Goal: Task Accomplishment & Management: Manage account settings

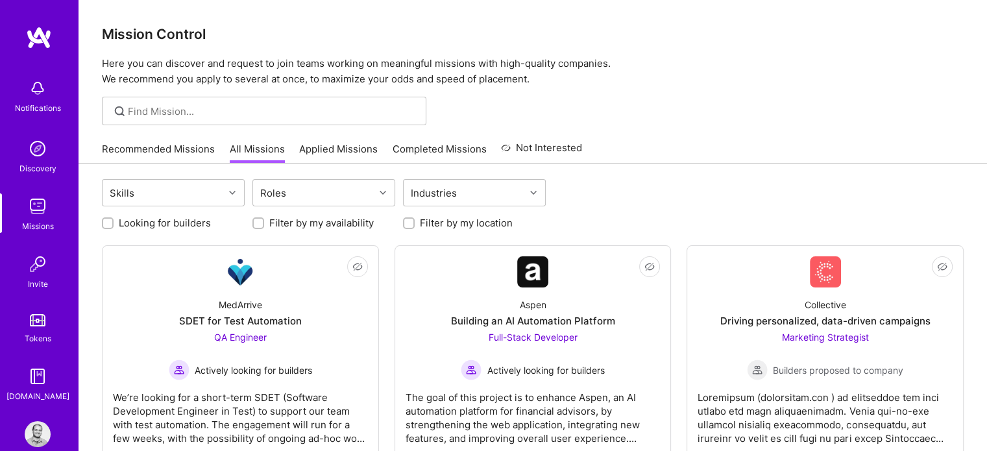
click at [109, 220] on input "Looking for builders" at bounding box center [109, 223] width 9 height 9
checkbox input "true"
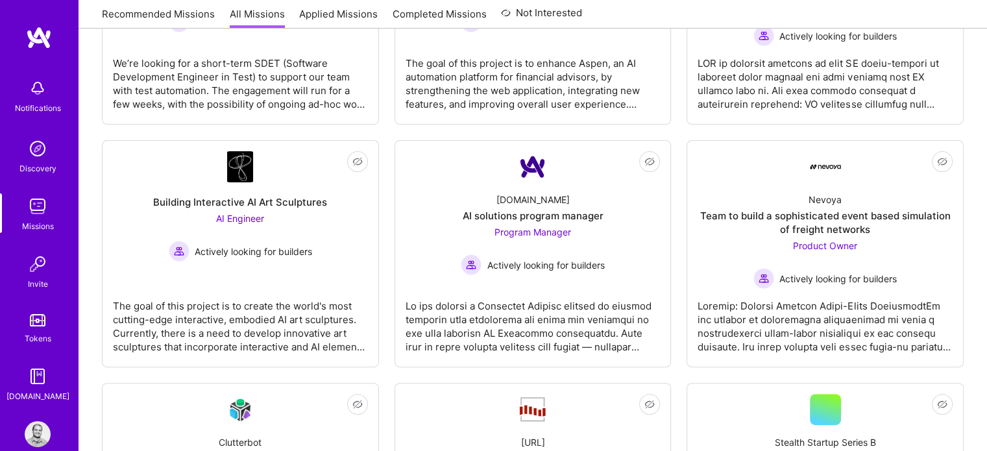
scroll to position [348, 0]
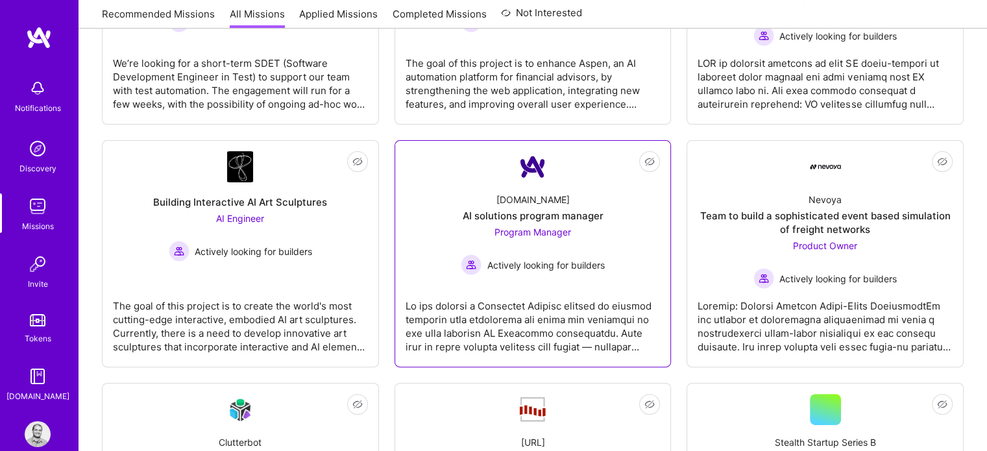
click at [539, 232] on span "Program Manager" at bounding box center [533, 232] width 77 height 11
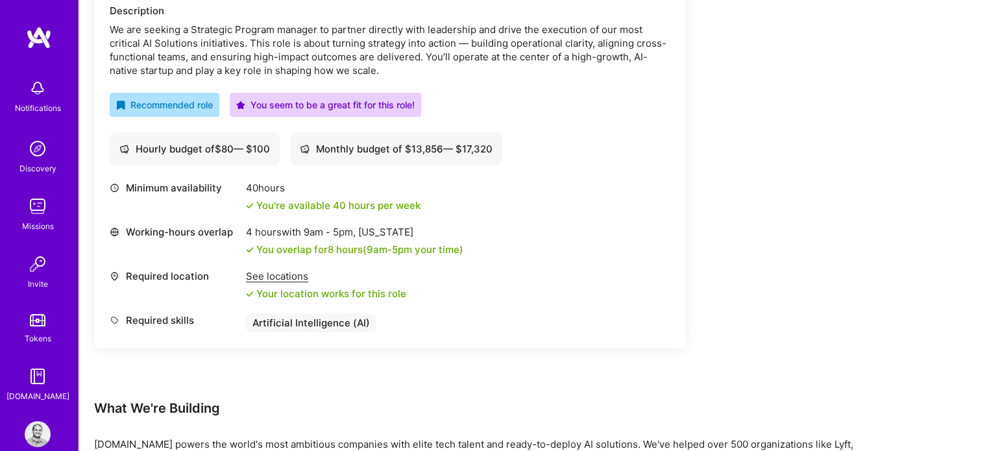
scroll to position [400, 0]
click at [813, 237] on div "Earn tokens for inviting a new [PERSON_NAME] to this mission Do you know the pe…" at bounding box center [483, 456] width 779 height 1333
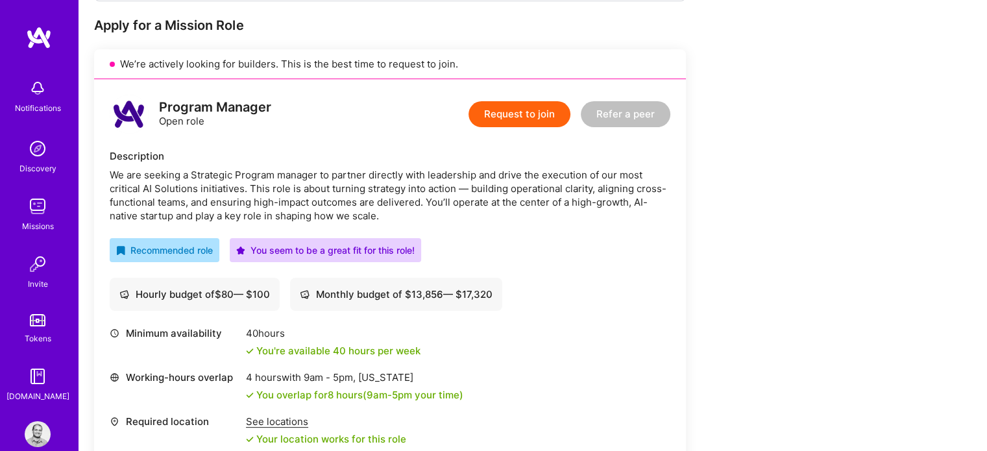
scroll to position [254, 0]
click at [29, 214] on img at bounding box center [38, 206] width 26 height 26
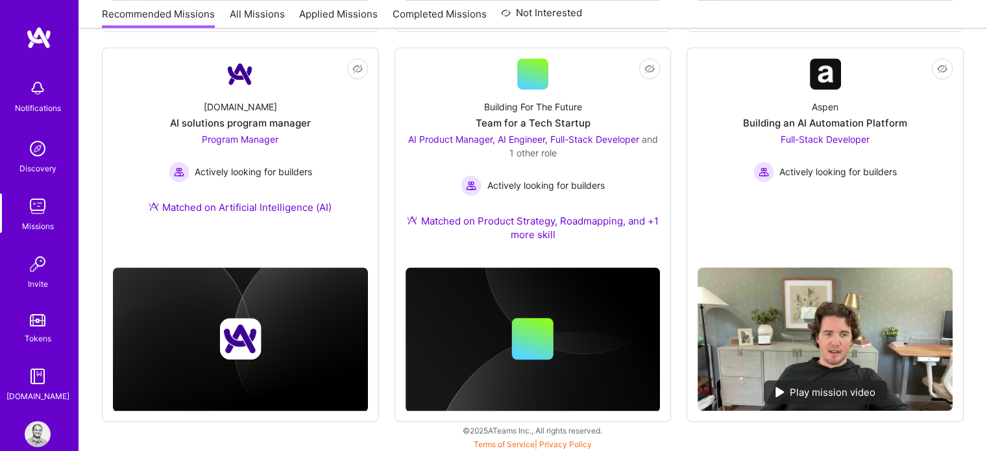
scroll to position [924, 0]
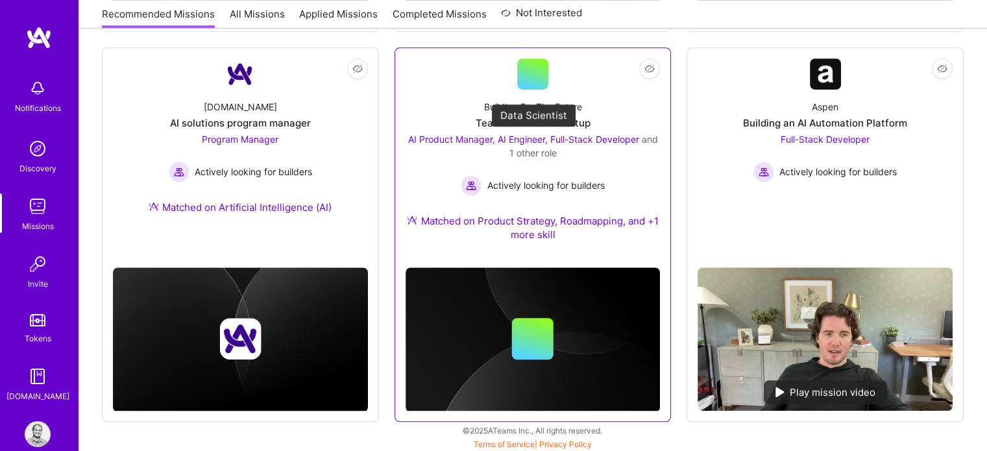
click at [432, 139] on span "AI Product Manager, AI Engineer, Full-Stack Developer" at bounding box center [523, 139] width 231 height 11
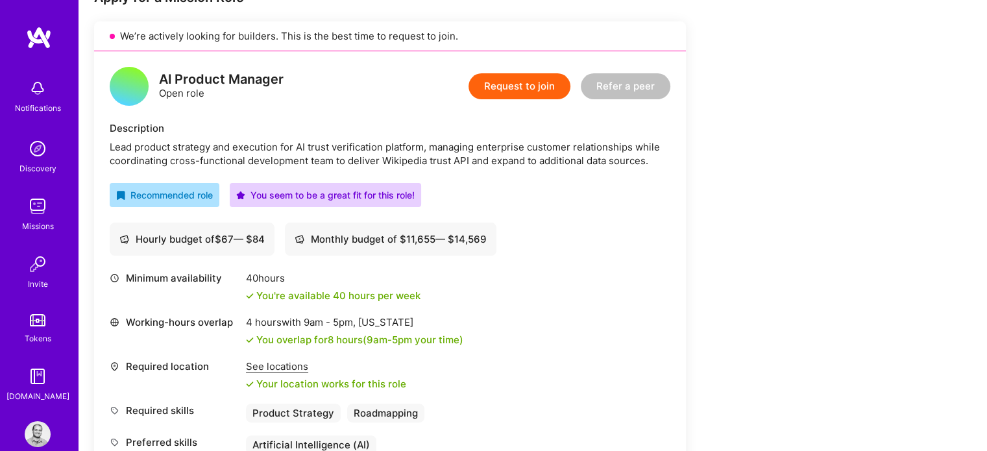
scroll to position [308, 0]
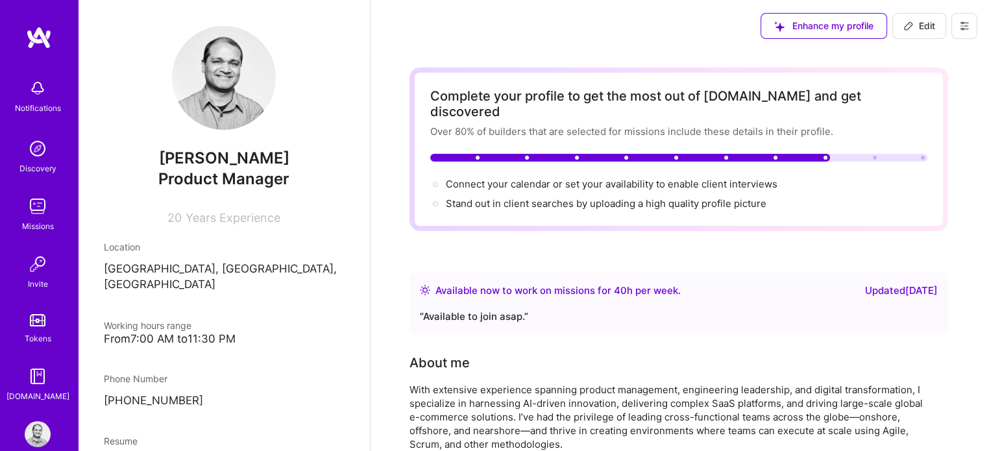
click at [26, 423] on img at bounding box center [38, 434] width 26 height 26
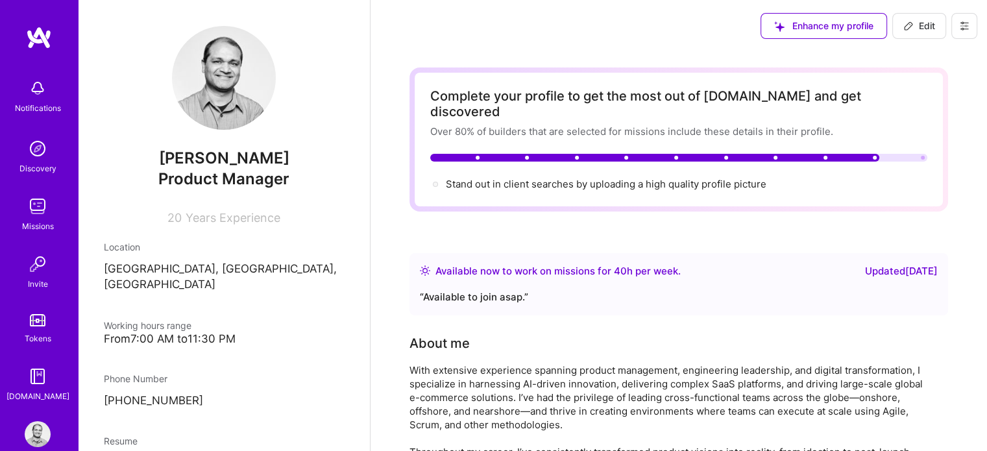
click at [26, 423] on img at bounding box center [38, 434] width 26 height 26
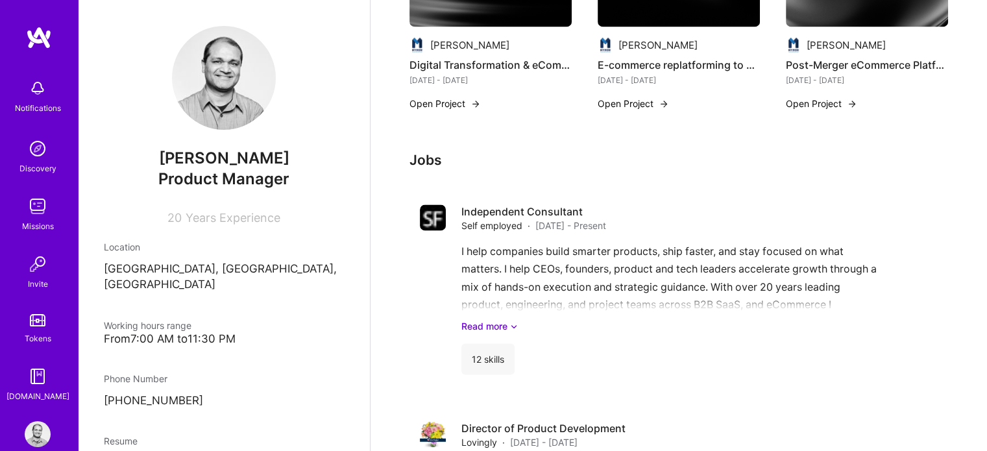
scroll to position [1997, 0]
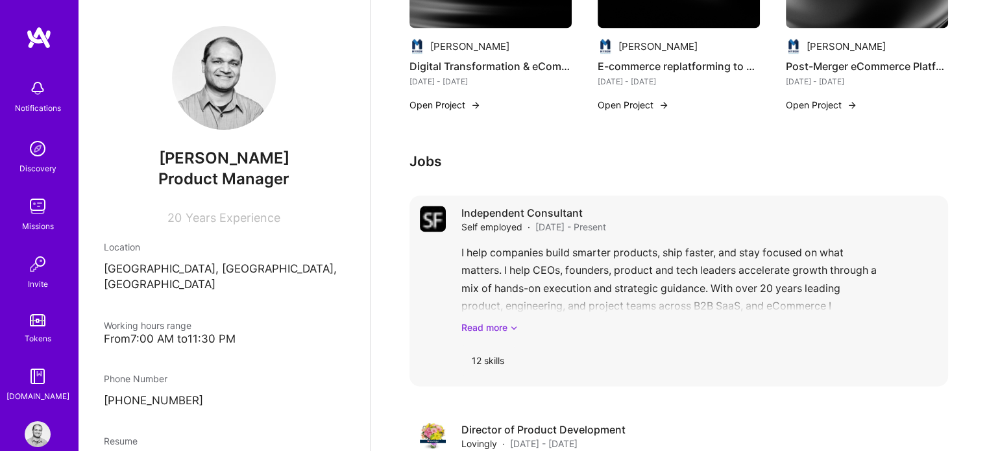
click at [512, 321] on icon at bounding box center [514, 328] width 8 height 14
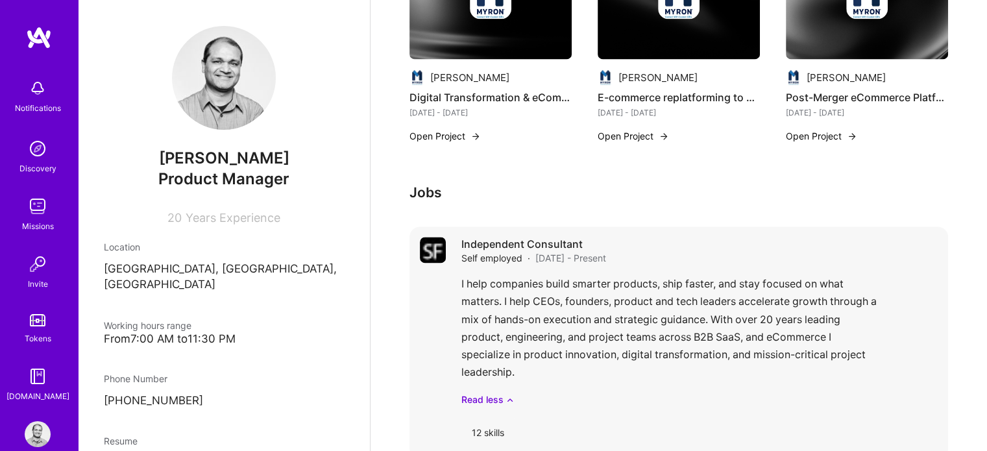
scroll to position [1959, 0]
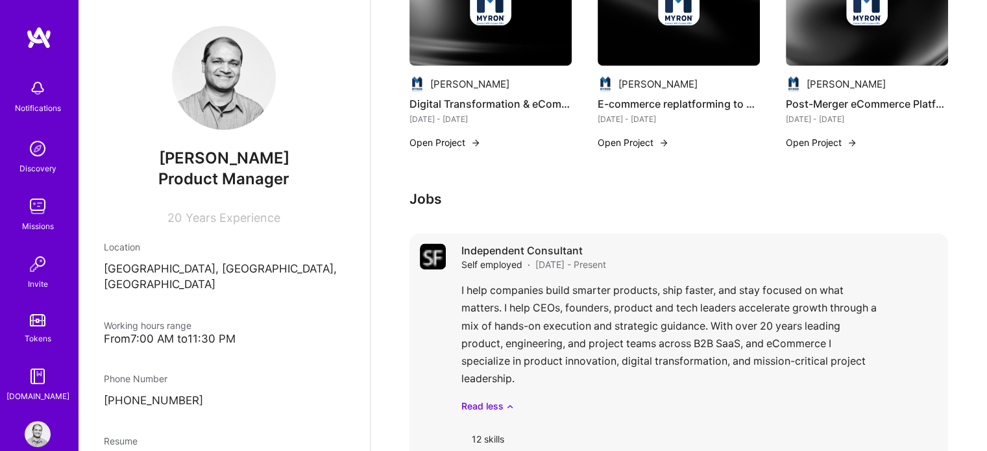
click at [810, 254] on div "Independent Consultant Self employed · [DATE] - Present" at bounding box center [700, 257] width 476 height 28
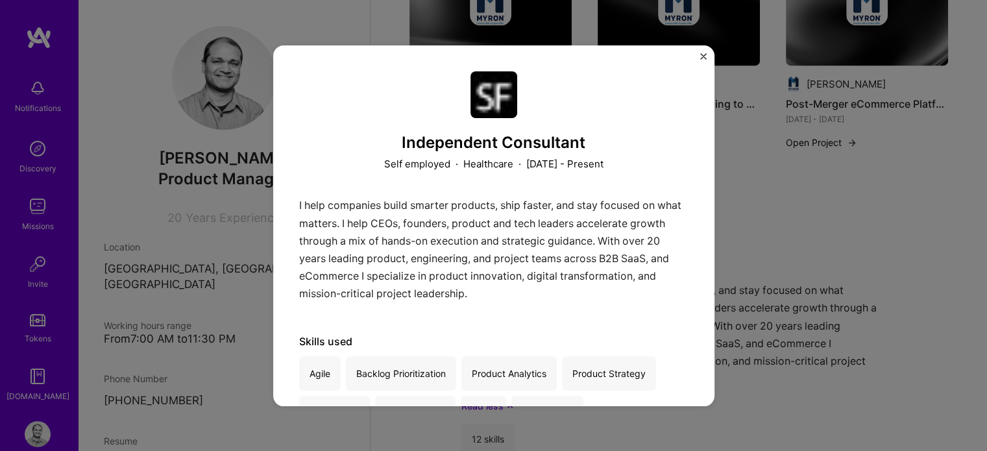
click at [703, 56] on img "Close" at bounding box center [703, 56] width 6 height 6
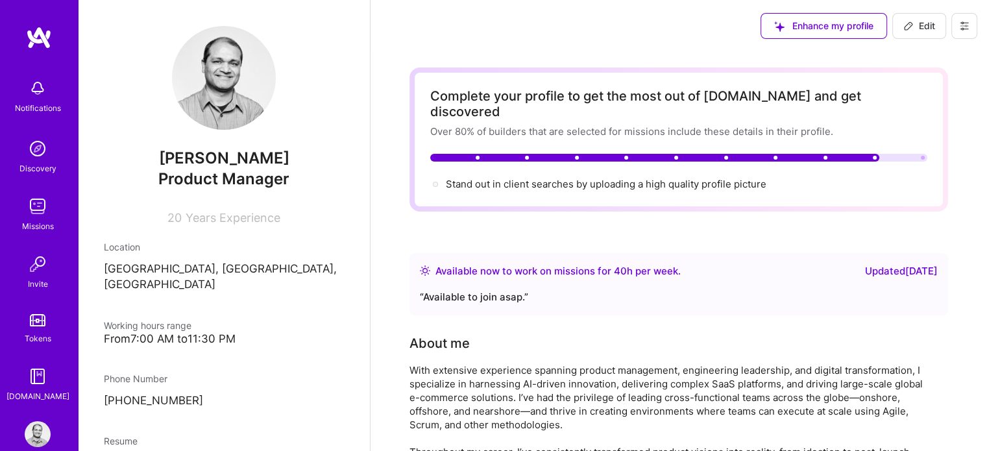
click at [915, 23] on span "Edit" at bounding box center [920, 25] width 32 height 13
select select "US"
select select "Right Now"
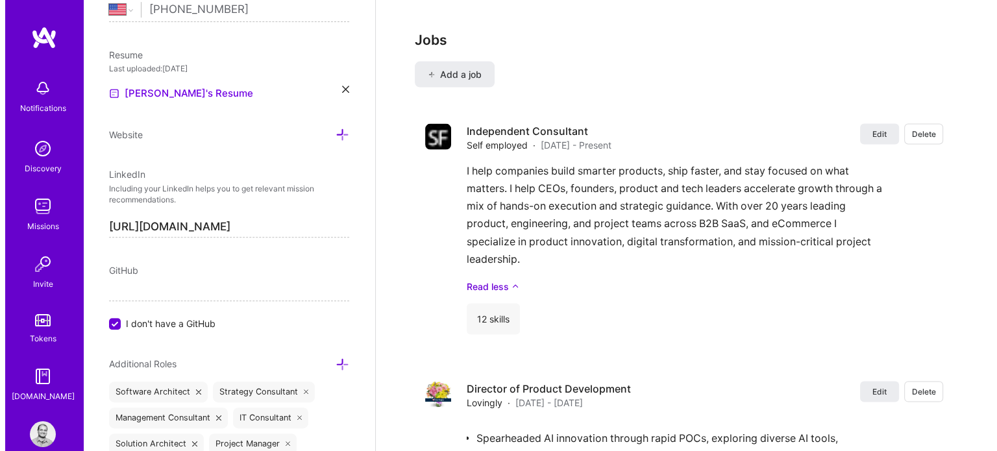
scroll to position [2651, 0]
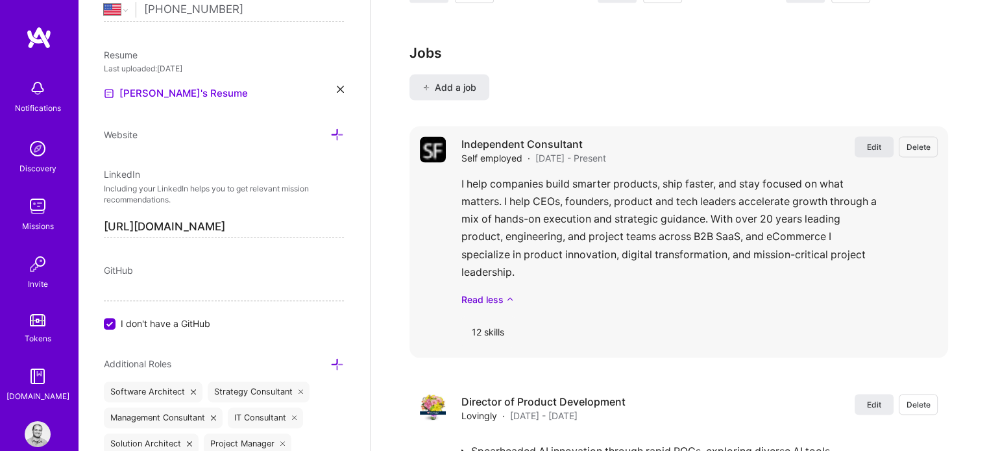
click at [875, 142] on span "Edit" at bounding box center [874, 147] width 14 height 11
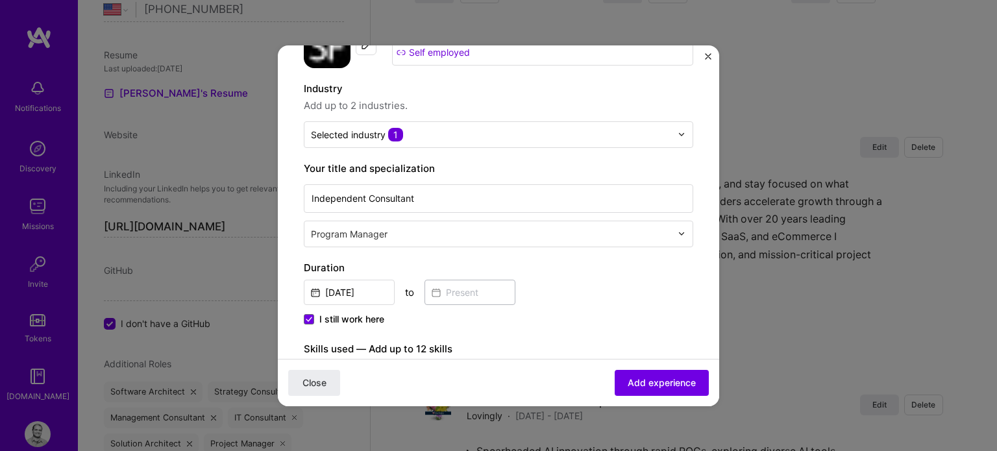
scroll to position [96, 0]
click at [345, 289] on input "Sep, 2024" at bounding box center [349, 291] width 91 height 25
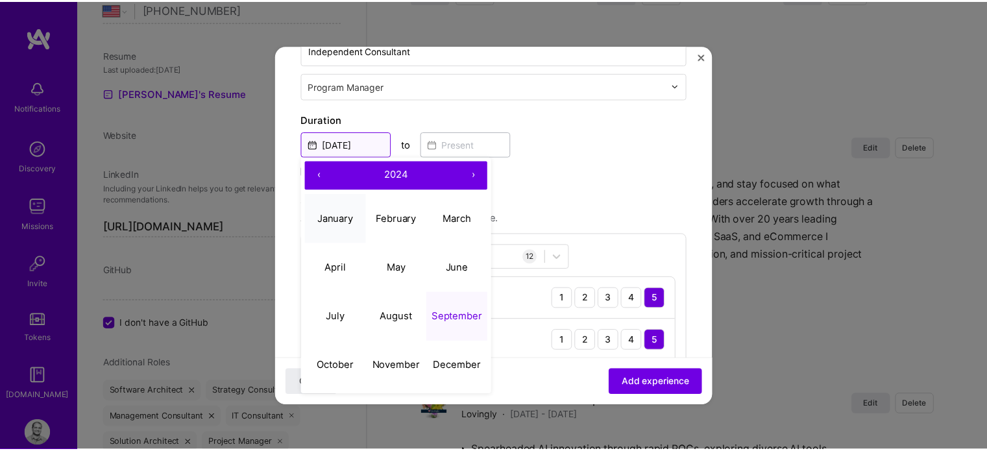
scroll to position [244, 0]
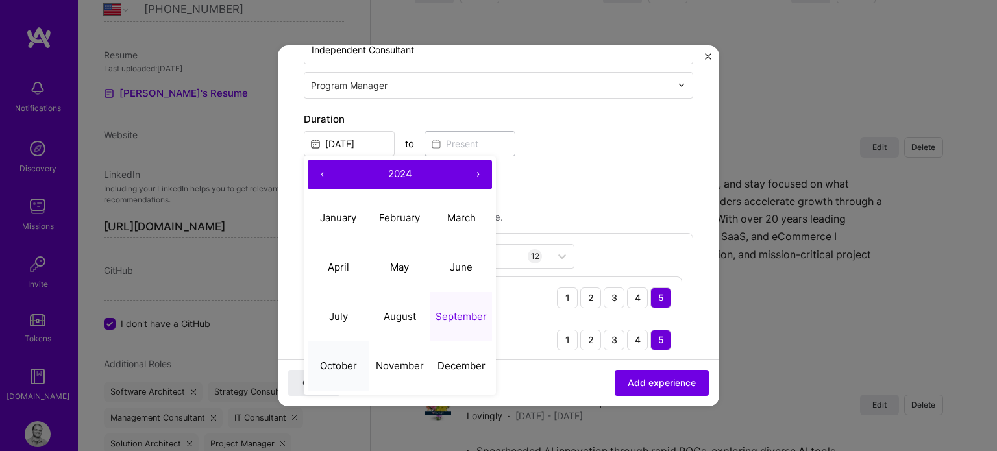
click at [348, 360] on abbr "October" at bounding box center [338, 366] width 37 height 12
type input "Oct, 2024"
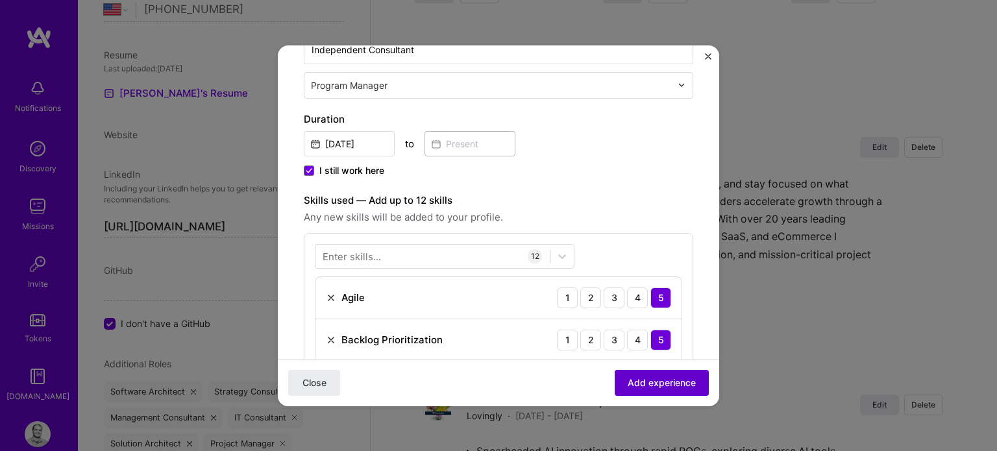
click at [628, 382] on span "Add experience" at bounding box center [662, 382] width 68 height 13
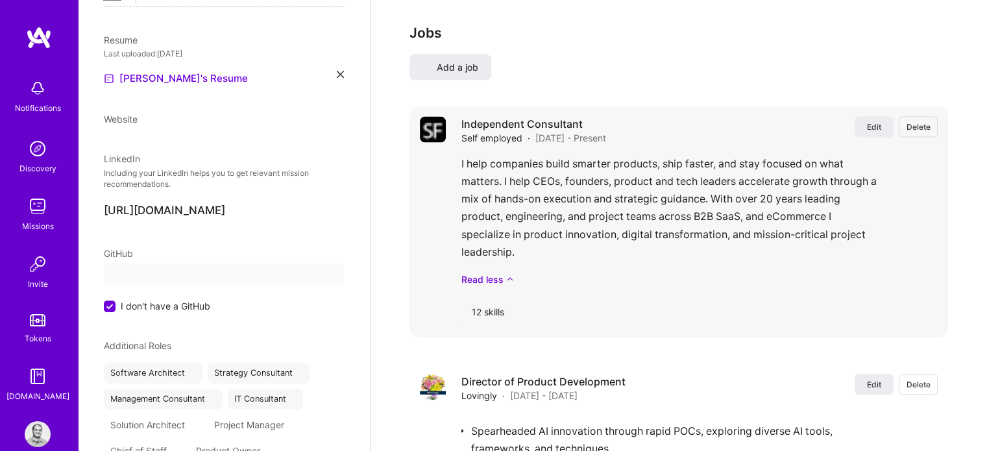
select select "US"
select select "Right Now"
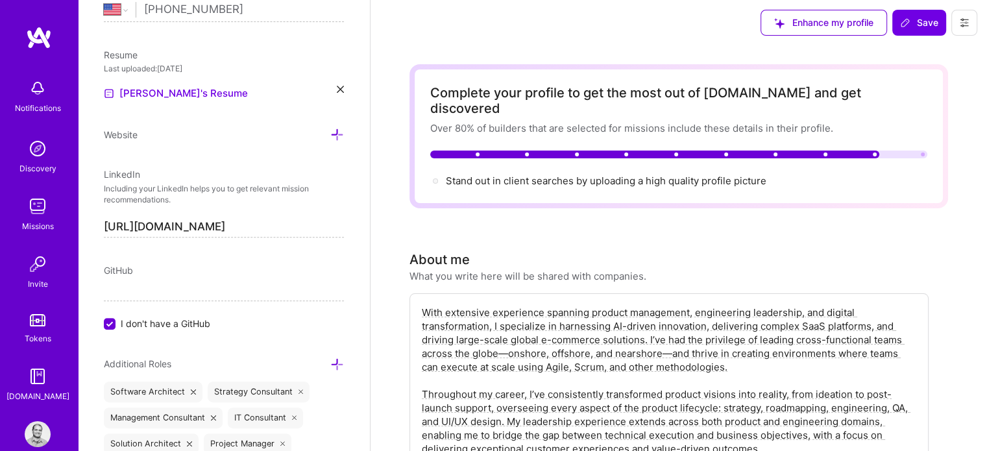
scroll to position [0, 0]
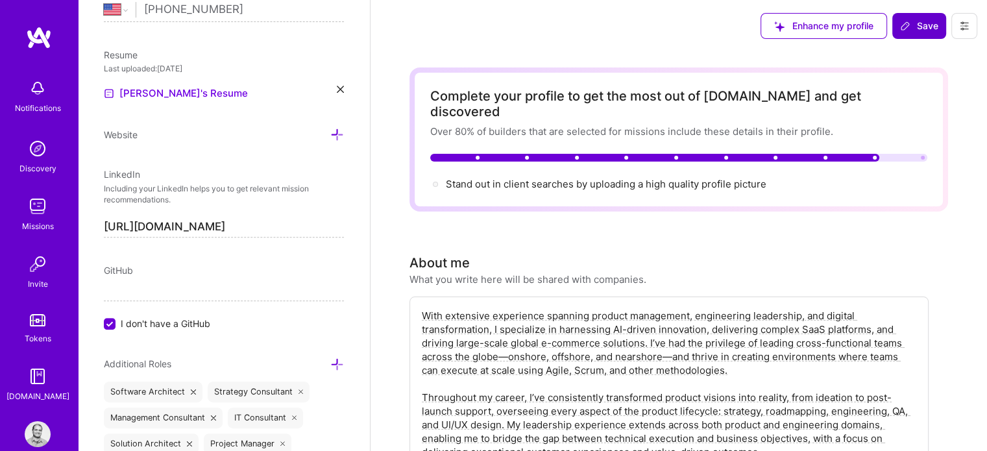
click at [917, 21] on span "Save" at bounding box center [919, 25] width 38 height 13
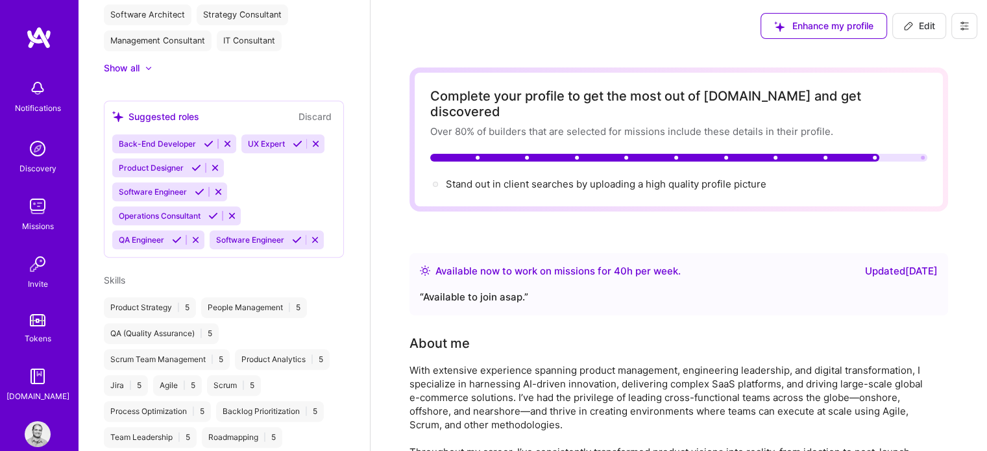
scroll to position [384, 0]
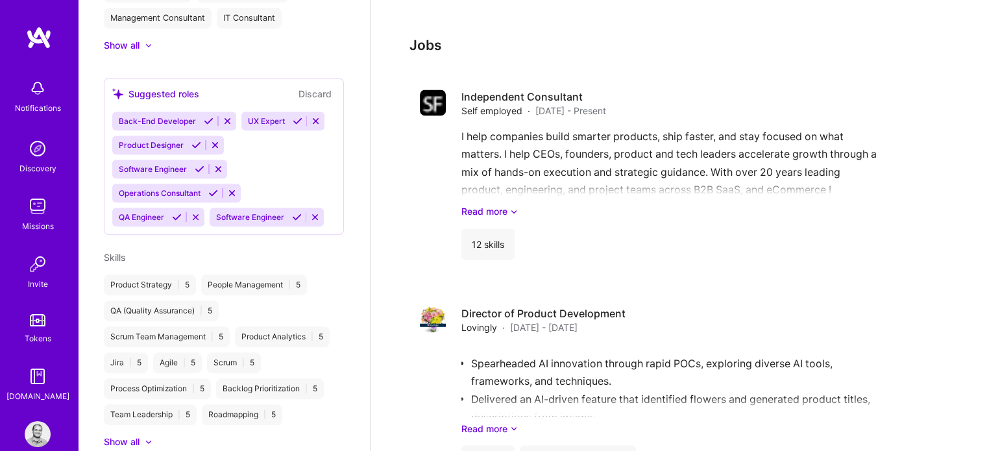
scroll to position [2114, 0]
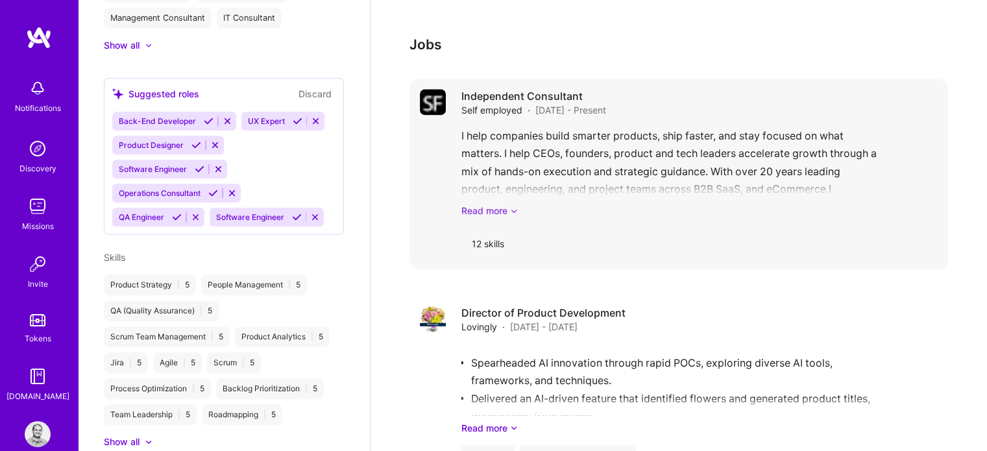
click at [509, 204] on link "Read more" at bounding box center [700, 211] width 476 height 14
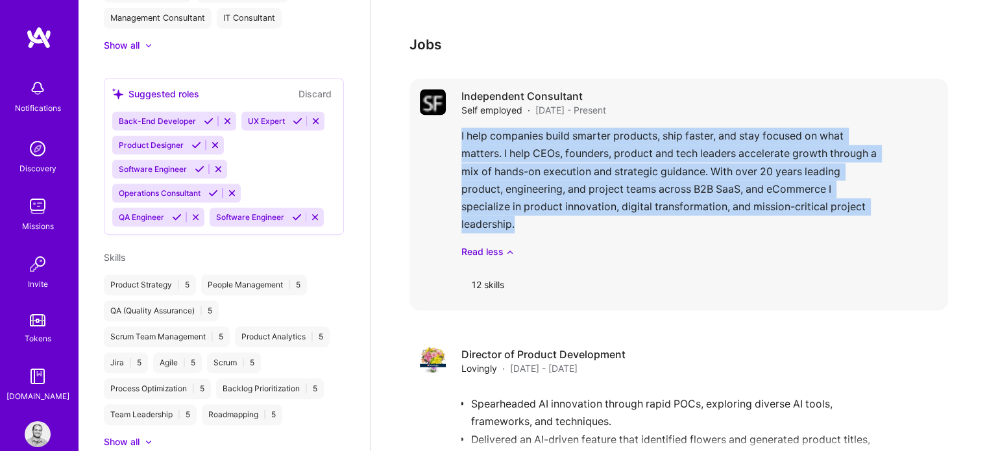
drag, startPoint x: 456, startPoint y: 118, endPoint x: 535, endPoint y: 210, distance: 121.1
click at [535, 210] on div "Independent Consultant Self employed · Oct 2024 - Present I help companies buil…" at bounding box center [679, 195] width 539 height 232
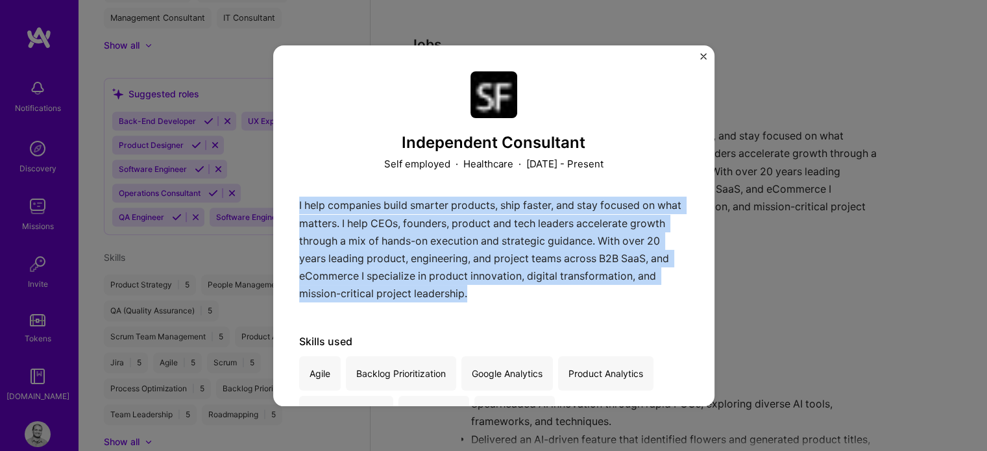
drag, startPoint x: 574, startPoint y: 293, endPoint x: 297, endPoint y: 201, distance: 292.1
click at [297, 201] on div "Independent Consultant Self employed · Healthcare · October 2024 - Present I he…" at bounding box center [493, 225] width 441 height 361
copy p "I help companies build smarter products, ship faster, and stay focused on what …"
